Goal: Navigation & Orientation: Find specific page/section

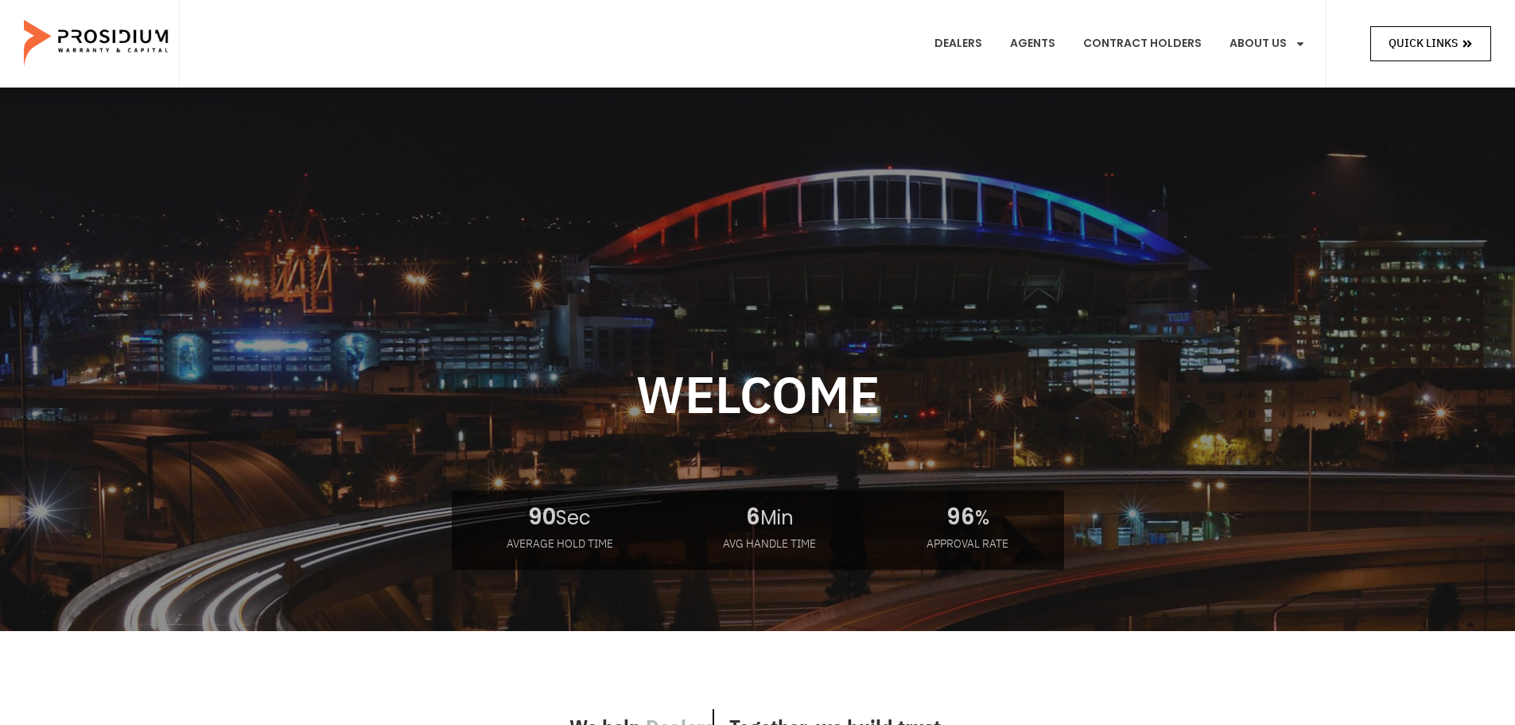
click at [1449, 37] on span "Quick Links" at bounding box center [1423, 43] width 69 height 20
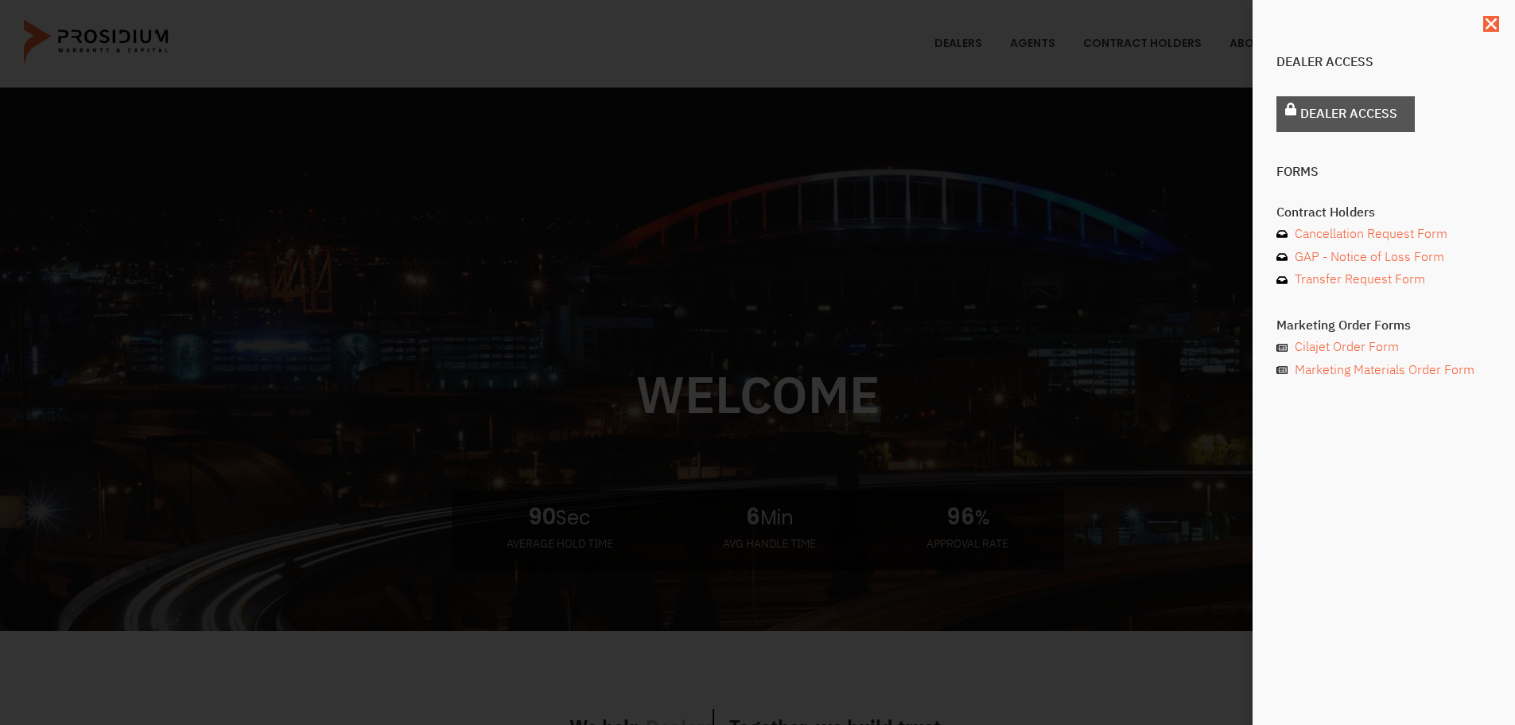
click at [1339, 121] on span "Dealer Access" at bounding box center [1349, 114] width 97 height 23
click at [1308, 112] on span "Dealer Access" at bounding box center [1349, 114] width 97 height 23
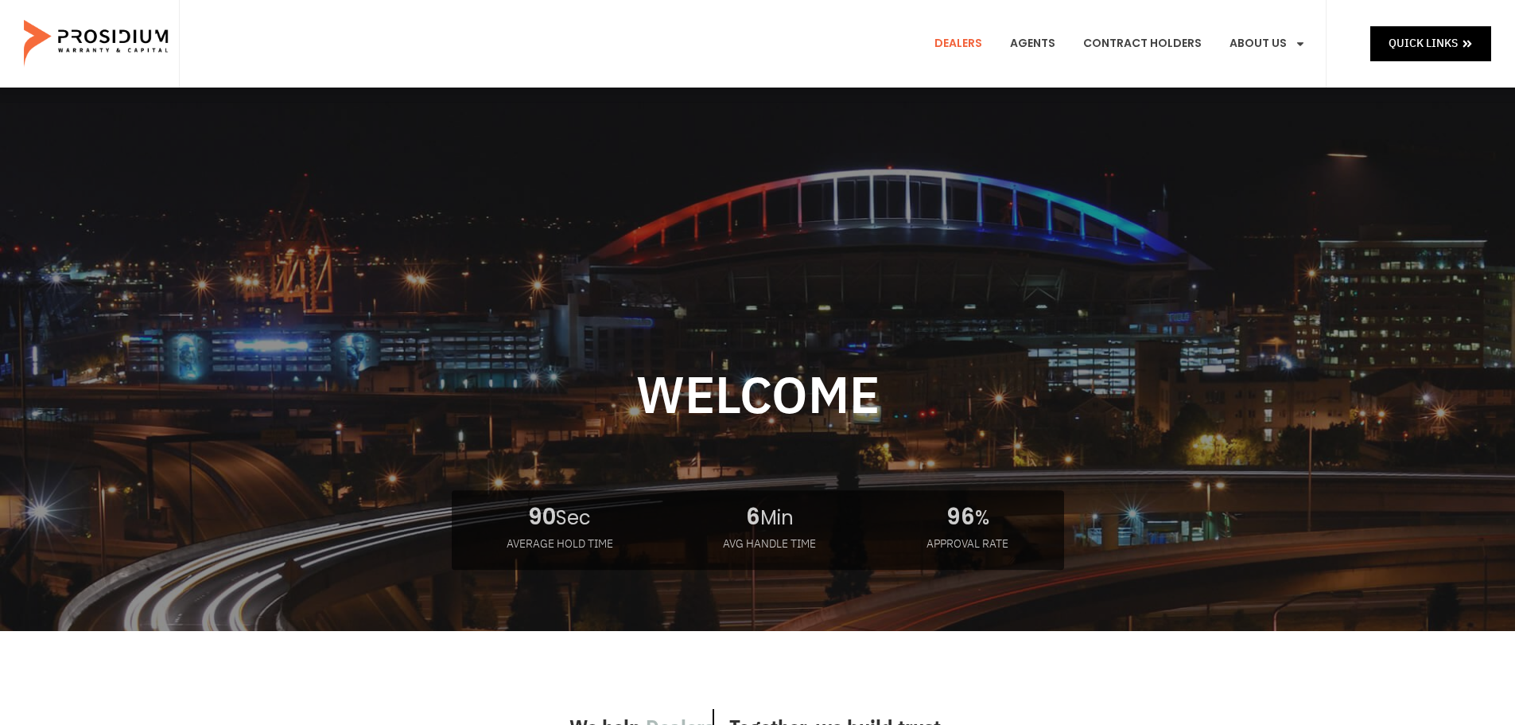
click at [968, 41] on link "Dealers" at bounding box center [959, 43] width 72 height 59
